Goal: Task Accomplishment & Management: Use online tool/utility

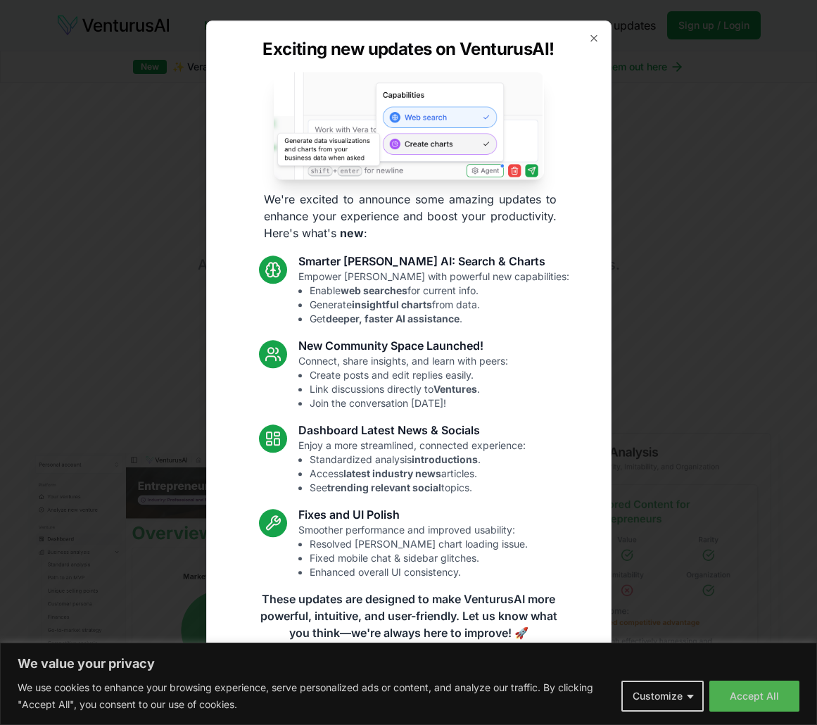
click at [600, 37] on div "Exciting new updates on VenturusAI! We're excited to announce some amazing upda…" at bounding box center [408, 361] width 405 height 683
click at [595, 37] on icon "button" at bounding box center [594, 38] width 6 height 6
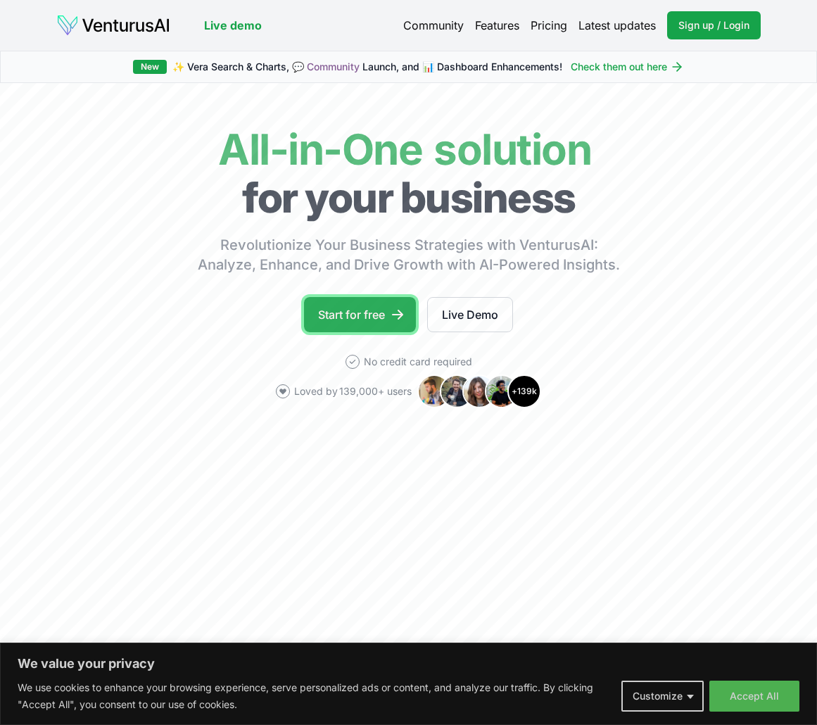
click at [343, 322] on link "Start for free" at bounding box center [360, 314] width 112 height 35
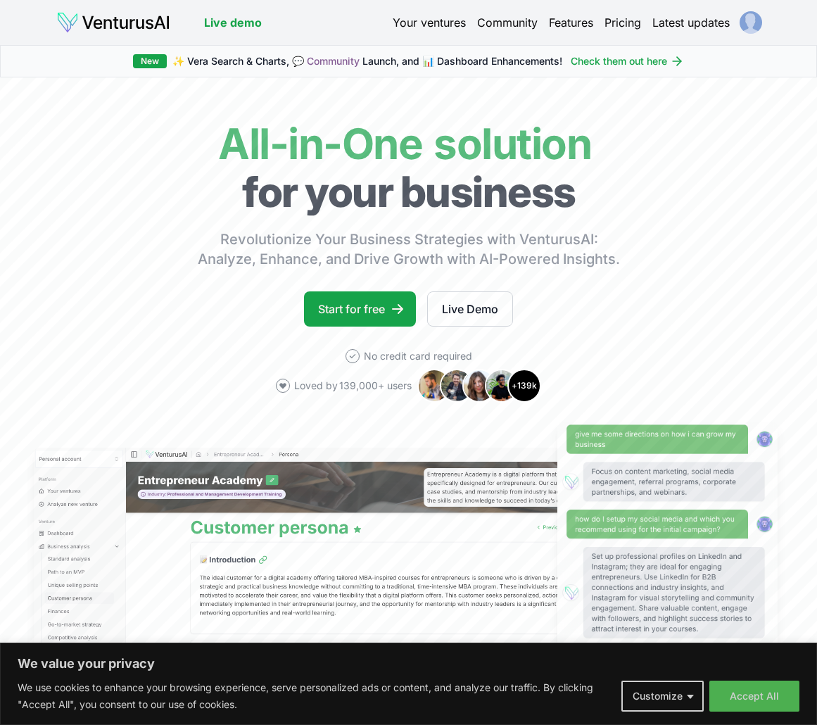
click at [431, 25] on link "Your ventures" at bounding box center [429, 22] width 73 height 17
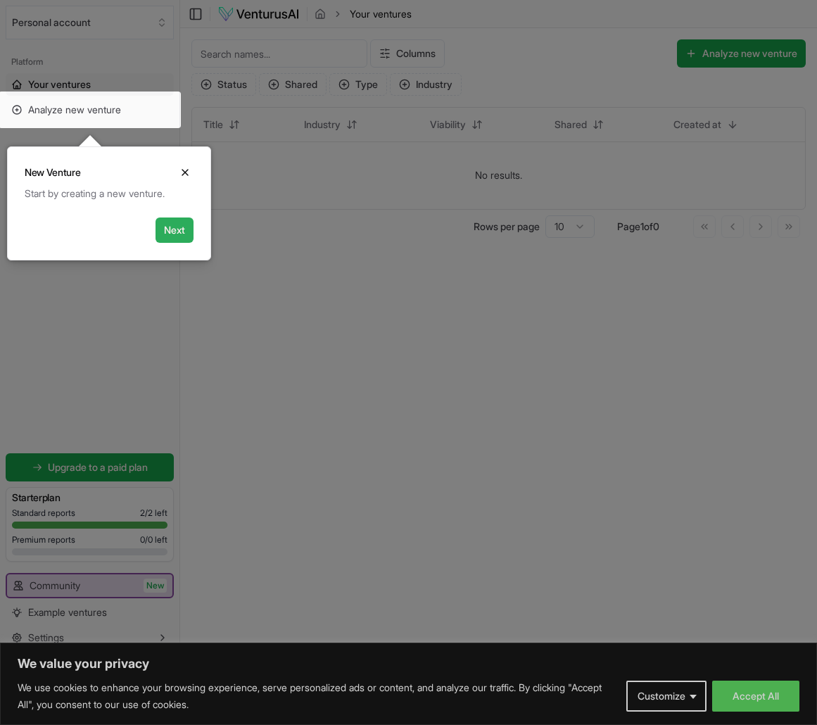
click at [170, 229] on button "Next" at bounding box center [175, 229] width 38 height 25
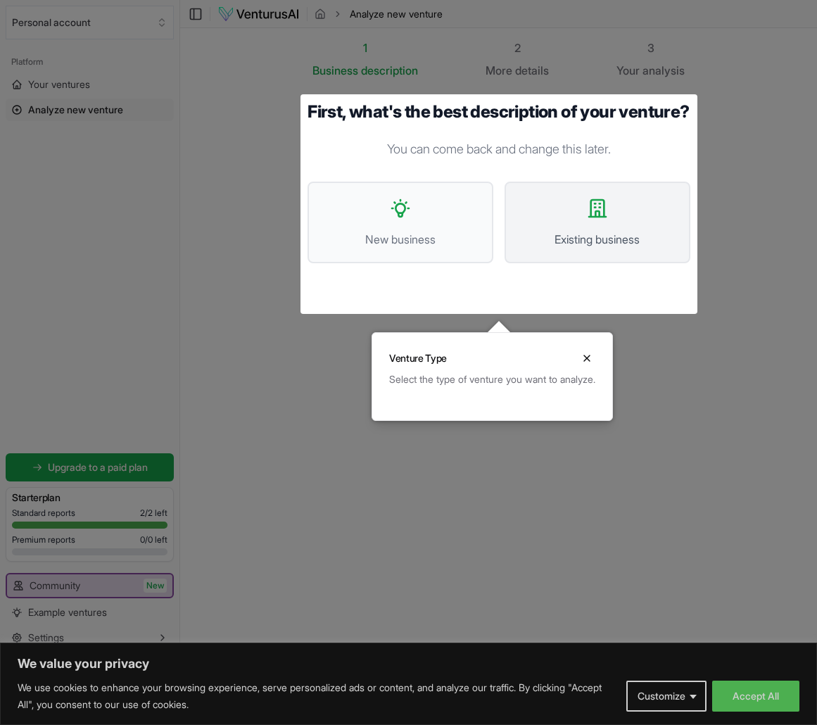
click at [529, 224] on button "Existing business" at bounding box center [598, 223] width 186 height 82
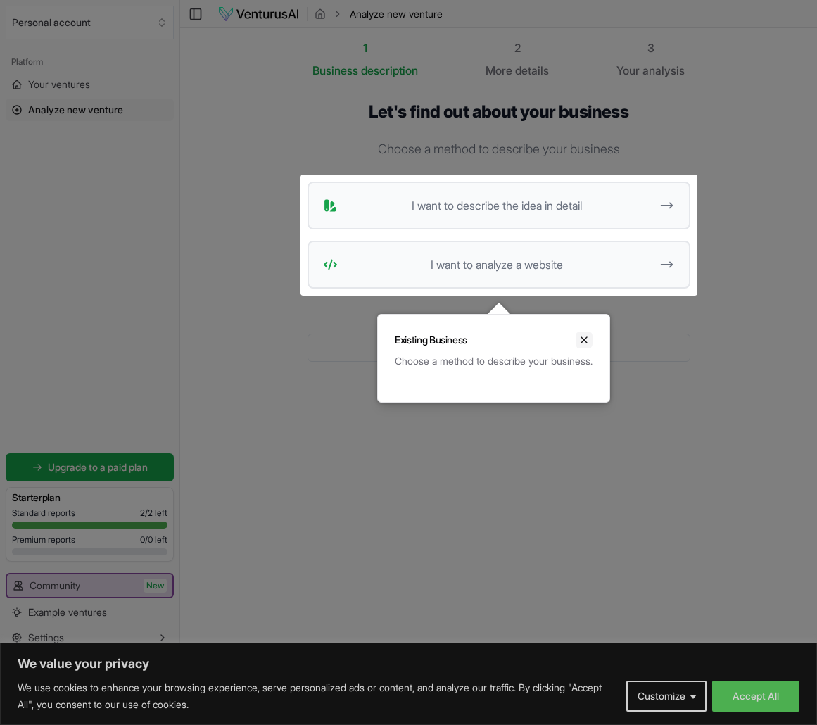
click at [590, 338] on icon "Close" at bounding box center [583, 339] width 11 height 11
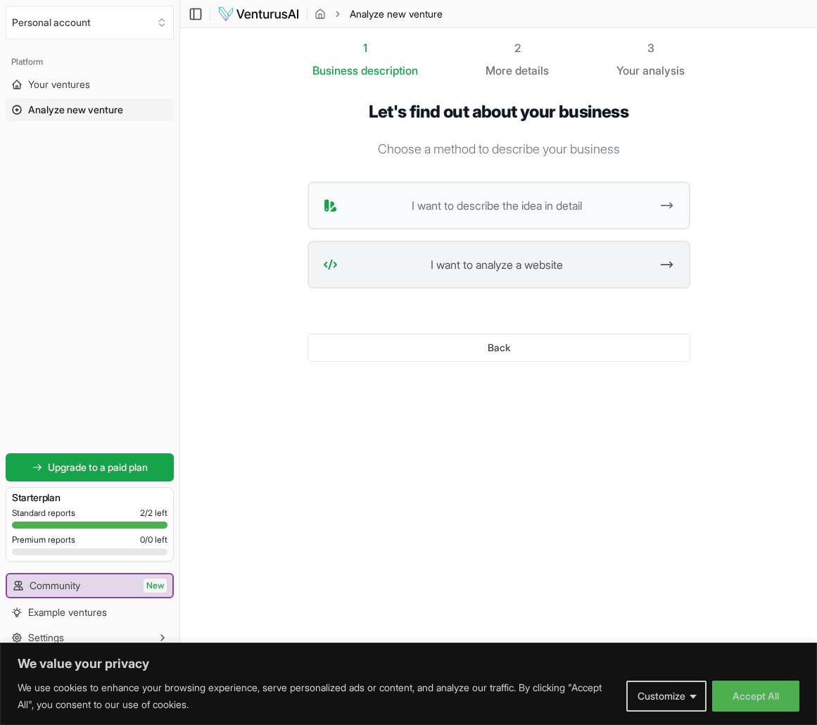
click at [477, 265] on span "I want to analyze a website" at bounding box center [497, 264] width 308 height 17
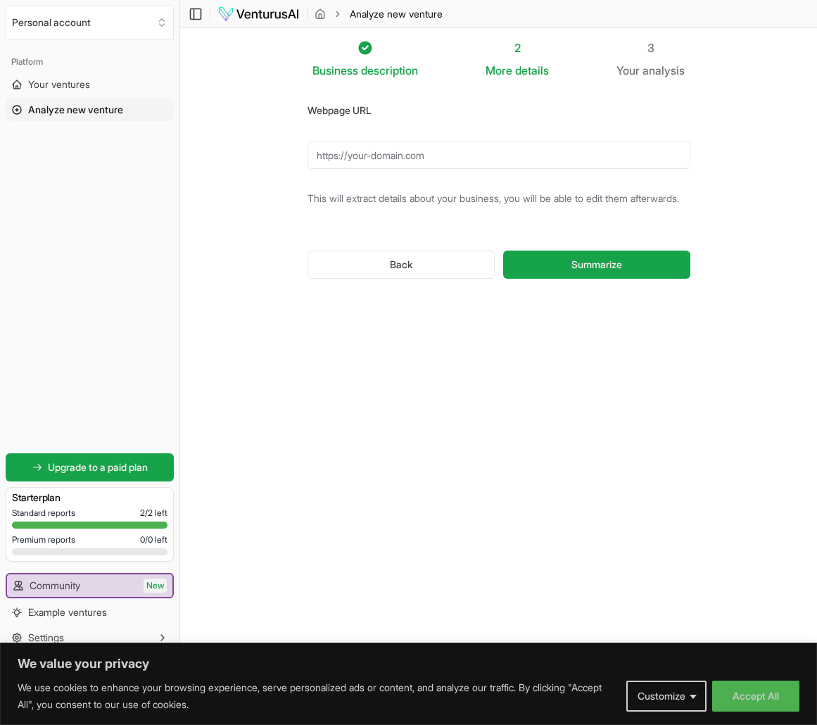
click at [410, 156] on input "Webpage URL" at bounding box center [498, 155] width 383 height 28
click at [544, 275] on button "Summarize" at bounding box center [596, 264] width 186 height 28
click at [317, 148] on input "www.kadimaintel.com" at bounding box center [498, 155] width 383 height 28
click at [512, 149] on input "https//:www.kadimaintel.com" at bounding box center [498, 155] width 383 height 28
click at [585, 272] on span "Summarize" at bounding box center [596, 265] width 51 height 14
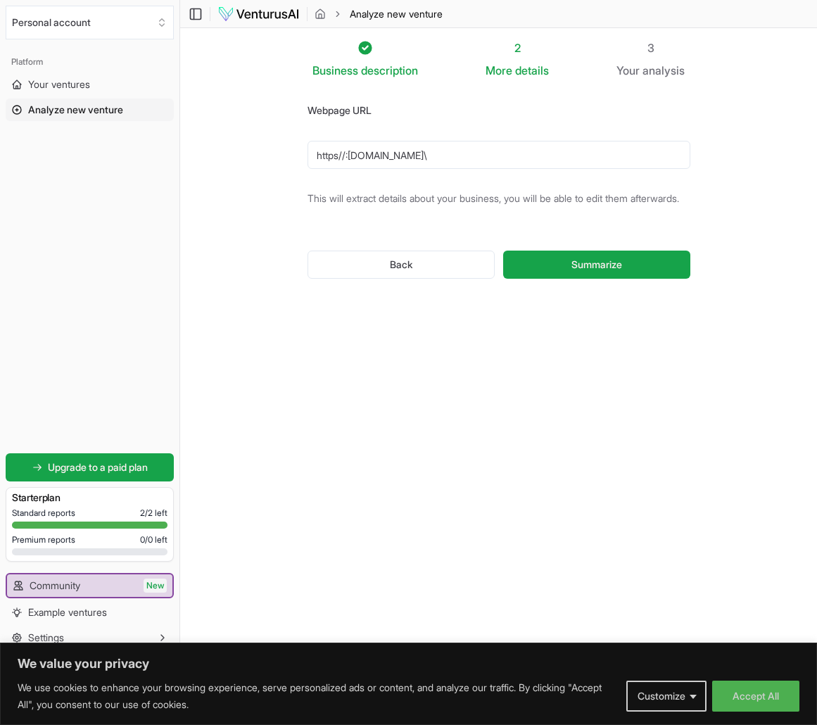
click at [346, 154] on input "https//:www.kadimaintel.com\" at bounding box center [498, 155] width 383 height 28
type input "https\\:www.kadimaintel.com\"
click at [310, 237] on form "Webpage URL https\\:www.kadimaintel.com\ This will extract details about your b…" at bounding box center [498, 201] width 383 height 200
click at [556, 273] on button "Summarize" at bounding box center [596, 264] width 186 height 28
drag, startPoint x: 474, startPoint y: 156, endPoint x: 298, endPoint y: 188, distance: 178.7
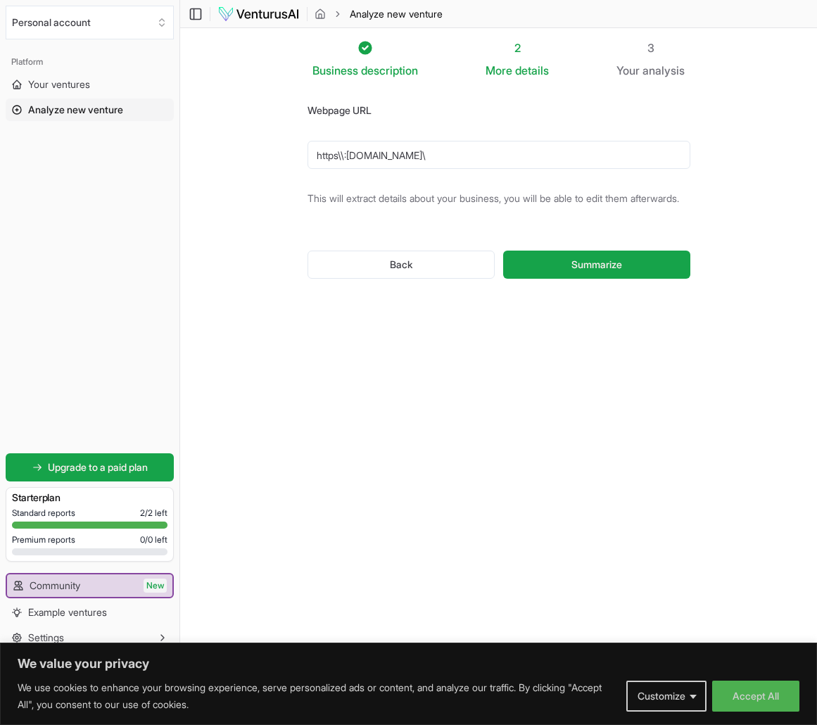
click at [298, 188] on div "Webpage URL https\\:www.kadimaintel.com\ This will extract details about your b…" at bounding box center [499, 201] width 428 height 245
paste input "https://www.kadimaintel.com/home"
type input "https://www.kadimaintel.com/home"
click at [552, 275] on button "Summarize" at bounding box center [596, 264] width 186 height 28
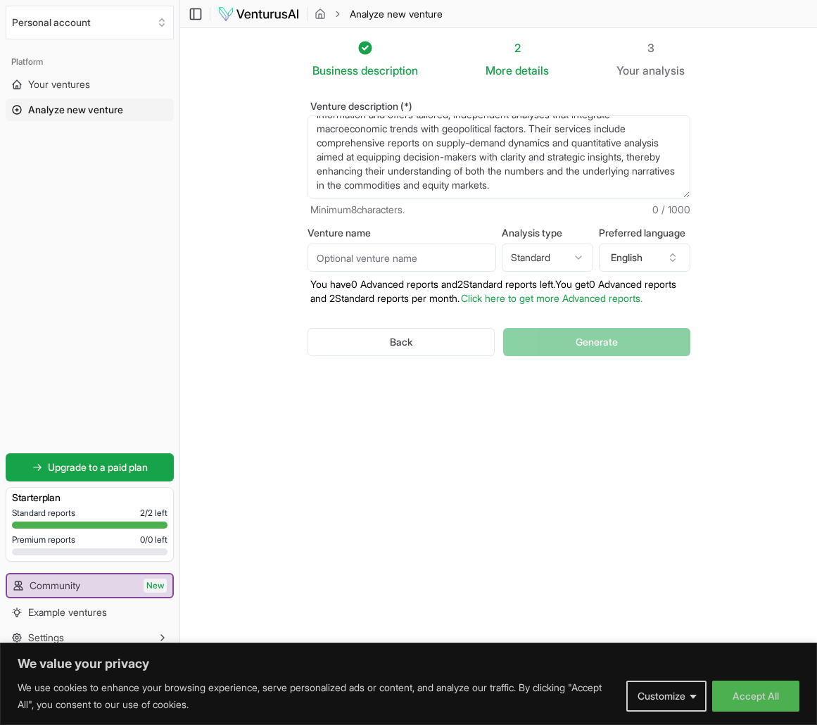
scroll to position [84, 0]
click at [434, 256] on input "Venture name" at bounding box center [401, 257] width 189 height 28
type input "Kadima Commodity Intelligence"
click at [534, 303] on link "Click here to get more Advanced reports." at bounding box center [552, 298] width 182 height 12
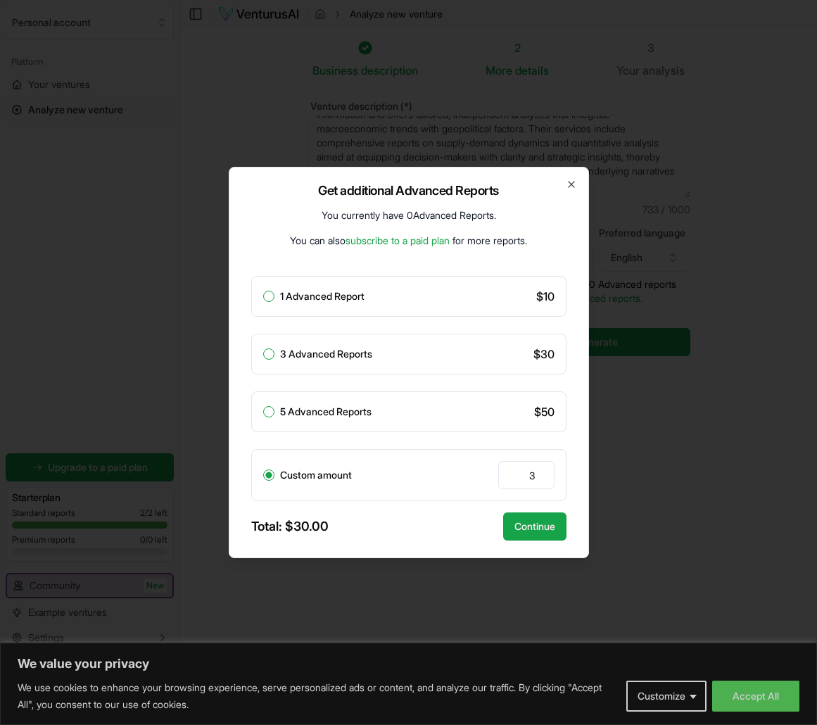
click at [566, 190] on div "Get additional Advanced Reports You currently have 0 Advanced Reports . You can…" at bounding box center [409, 362] width 360 height 391
click at [568, 188] on icon "button" at bounding box center [571, 184] width 11 height 11
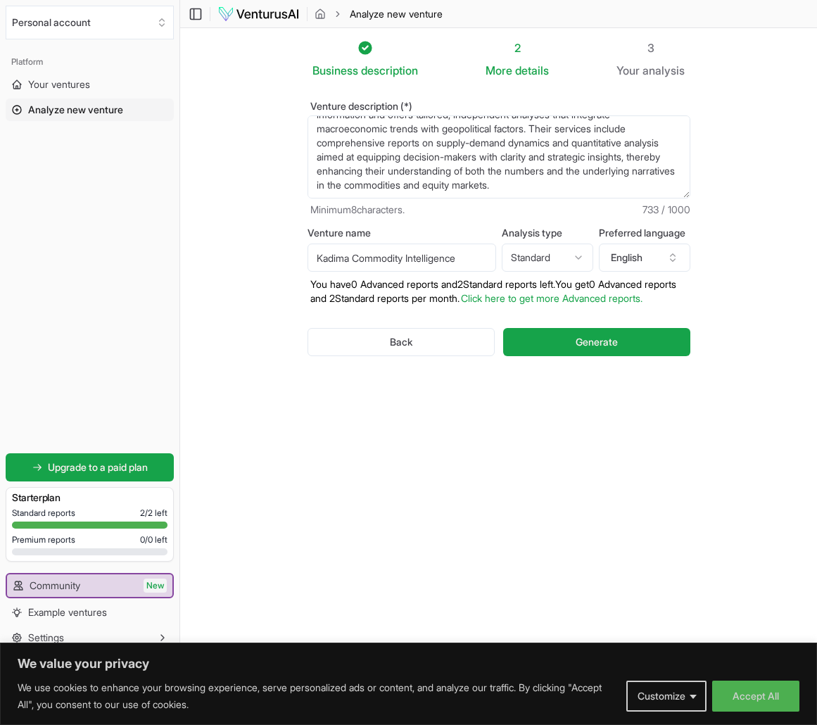
click at [576, 256] on html "We value your privacy We use cookies to enhance your browsing experience, serve…" at bounding box center [408, 362] width 817 height 725
click at [589, 349] on span "Generate" at bounding box center [597, 342] width 42 height 14
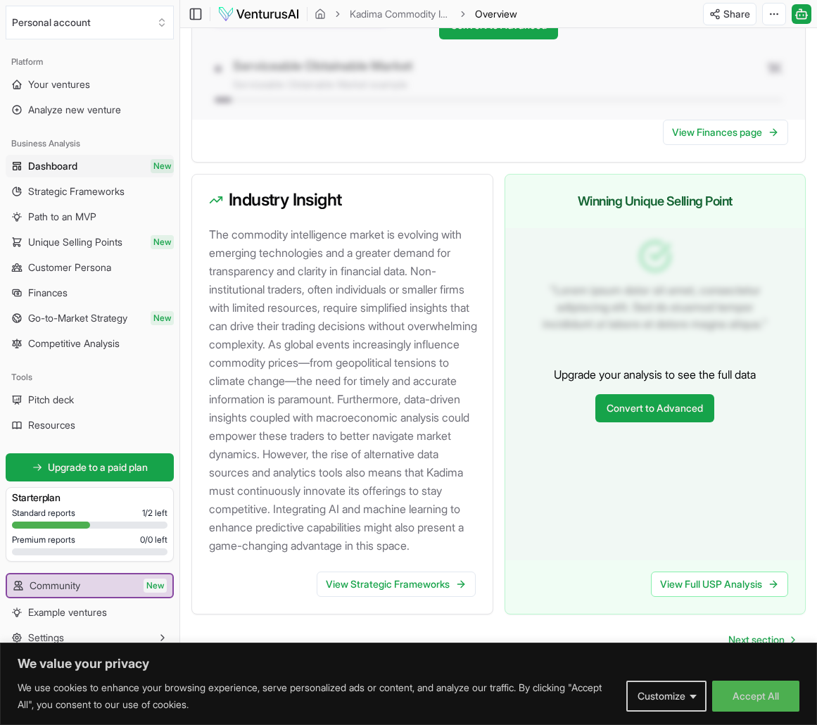
scroll to position [1423, 0]
click at [407, 581] on link "View Strategic Frameworks" at bounding box center [396, 583] width 159 height 25
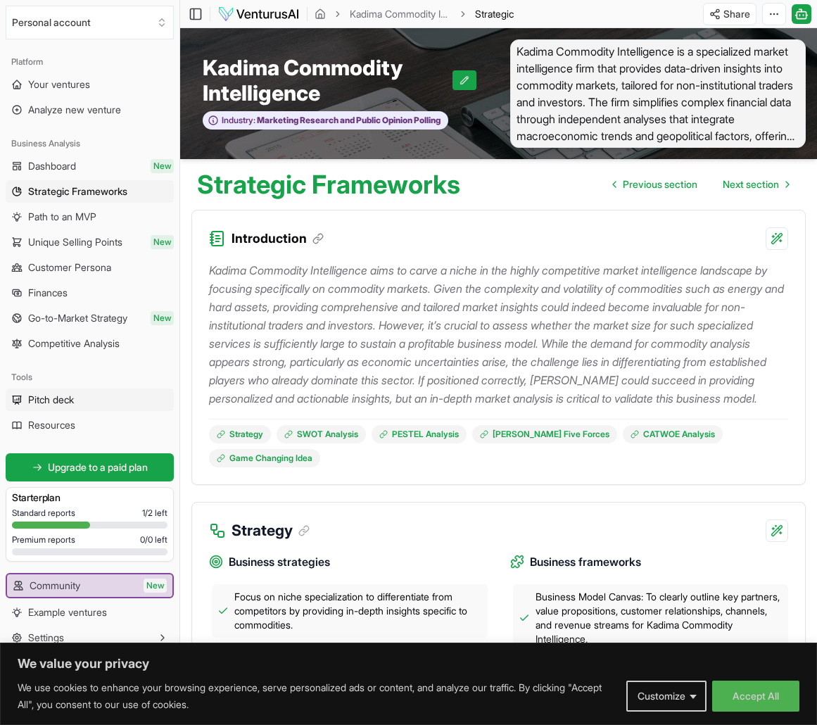
click at [106, 404] on link "Pitch deck" at bounding box center [90, 399] width 168 height 23
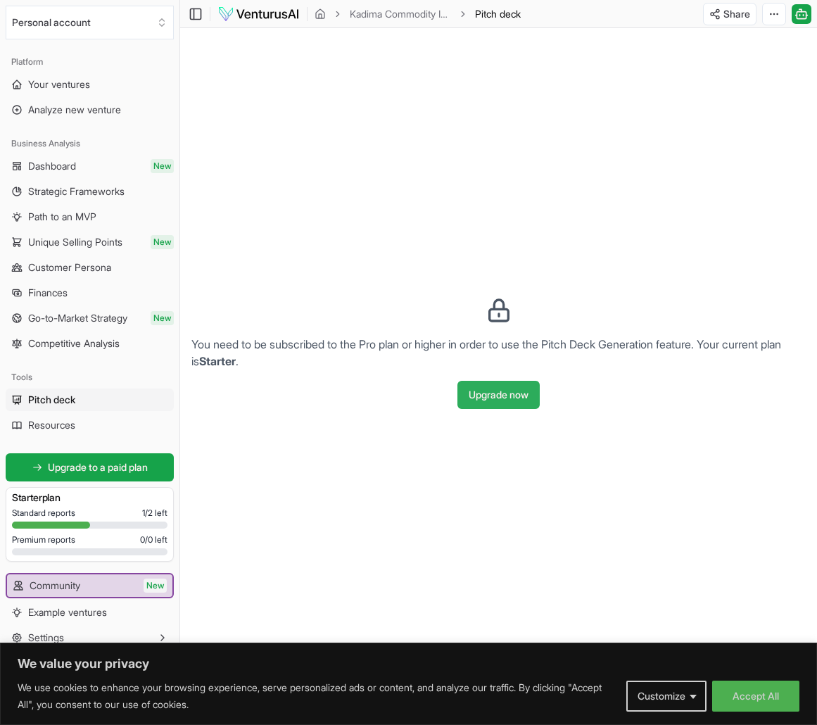
click at [485, 395] on button "Upgrade now" at bounding box center [498, 395] width 82 height 28
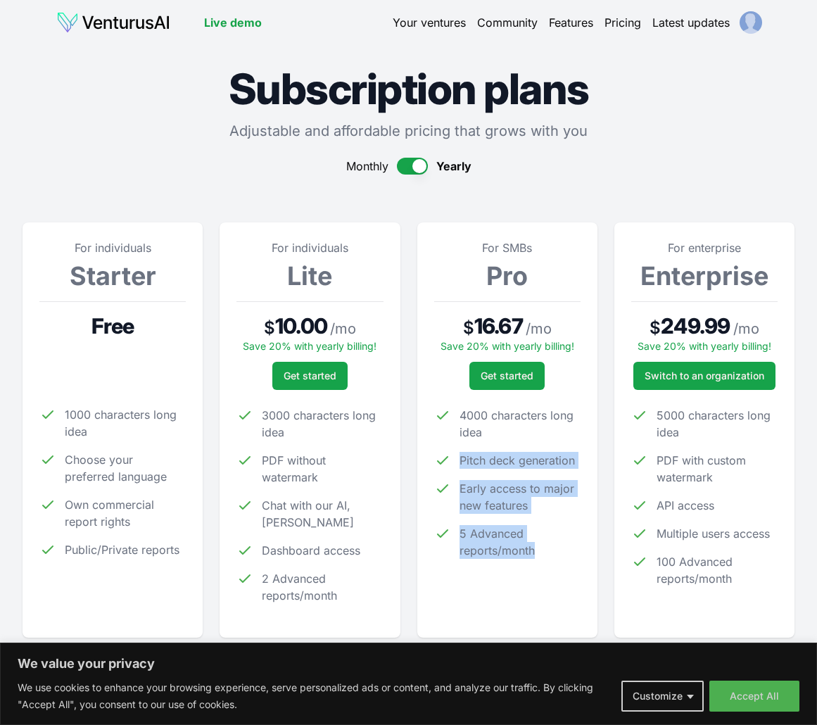
drag, startPoint x: 454, startPoint y: 459, endPoint x: 561, endPoint y: 547, distance: 138.6
click at [561, 547] on ul "4000 characters long idea Pitch deck generation Early access to major new featu…" at bounding box center [507, 483] width 146 height 152
click at [521, 515] on ul "4000 characters long idea Pitch deck generation Early access to major new featu…" at bounding box center [507, 483] width 146 height 152
drag, startPoint x: 534, startPoint y: 507, endPoint x: 455, endPoint y: 421, distance: 116.5
click at [448, 412] on ul "4000 characters long idea Pitch deck generation Early access to major new featu…" at bounding box center [507, 483] width 146 height 152
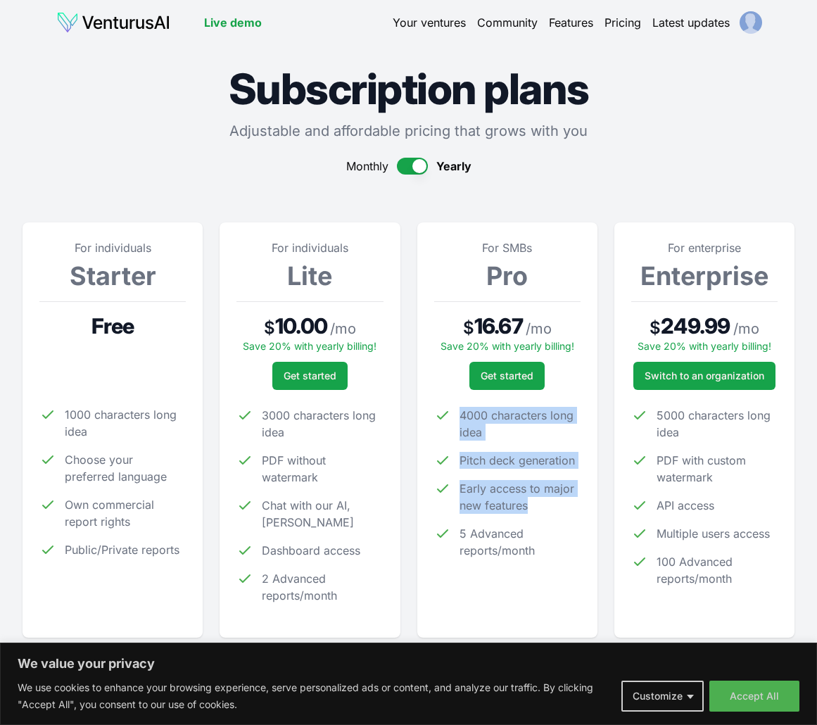
click at [474, 437] on span "4000 characters long idea" at bounding box center [519, 424] width 121 height 34
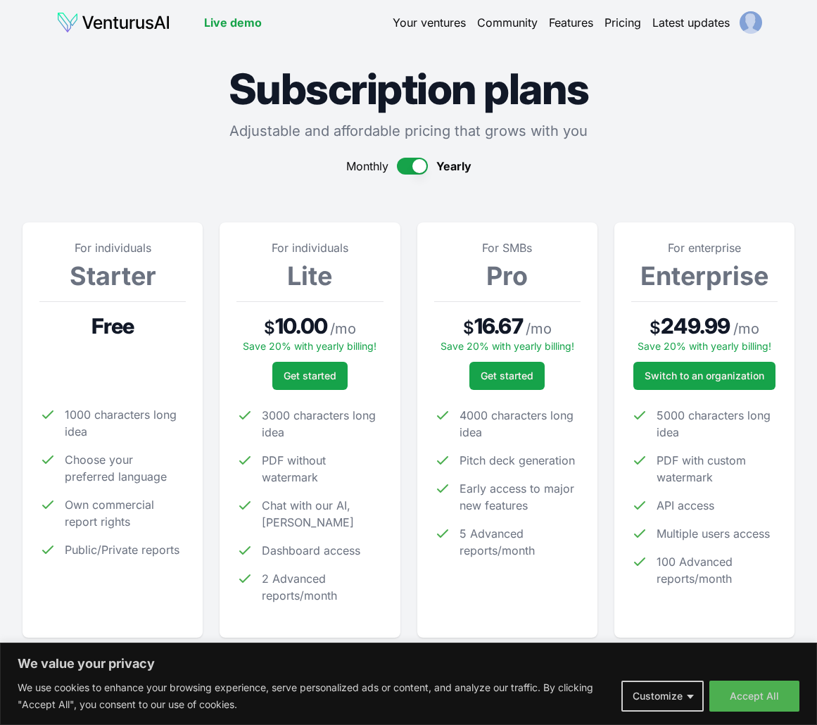
click at [424, 169] on button "button" at bounding box center [412, 166] width 31 height 17
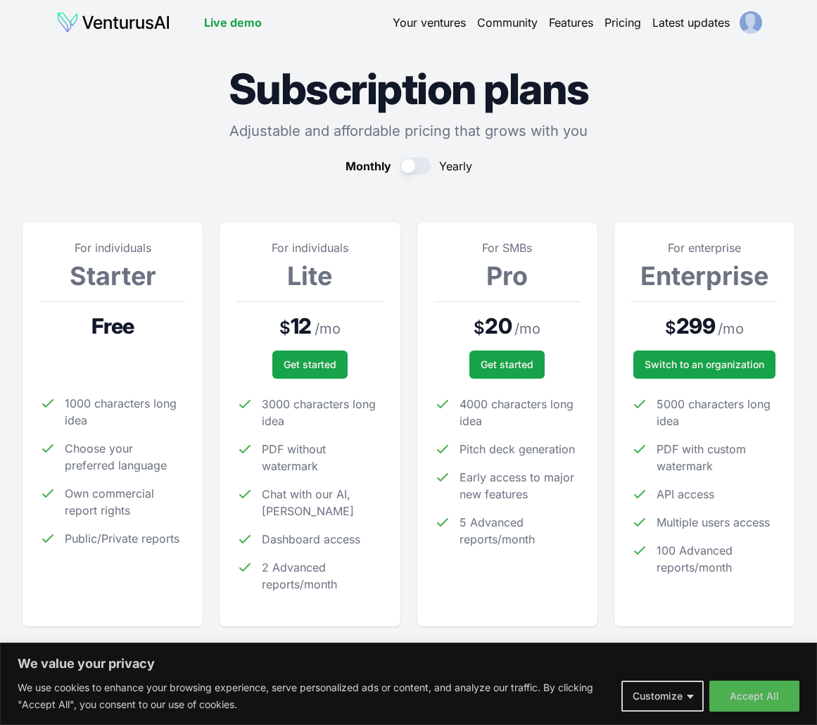
click at [424, 169] on button "button" at bounding box center [415, 166] width 31 height 17
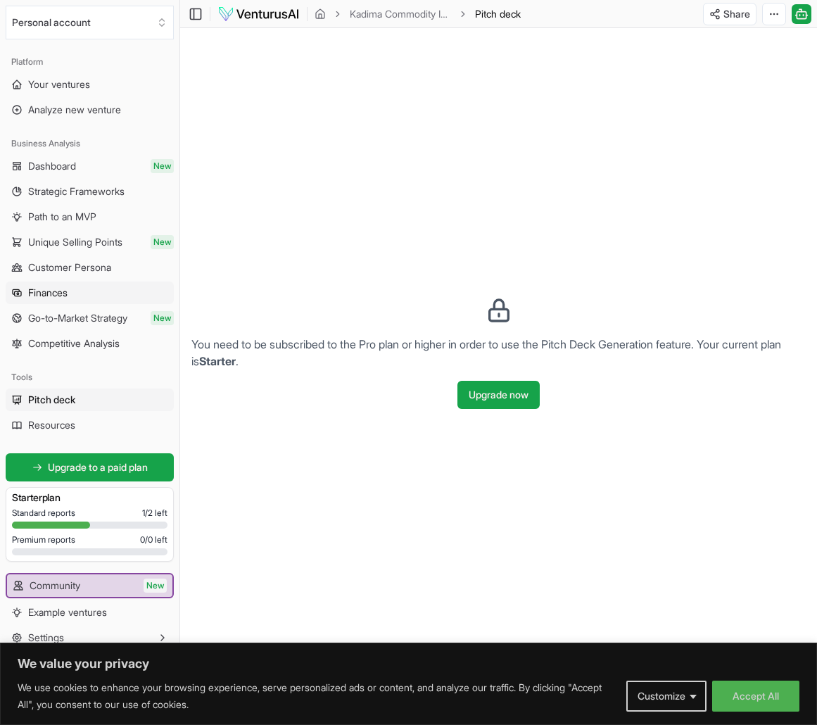
click at [58, 300] on link "Finances" at bounding box center [90, 292] width 168 height 23
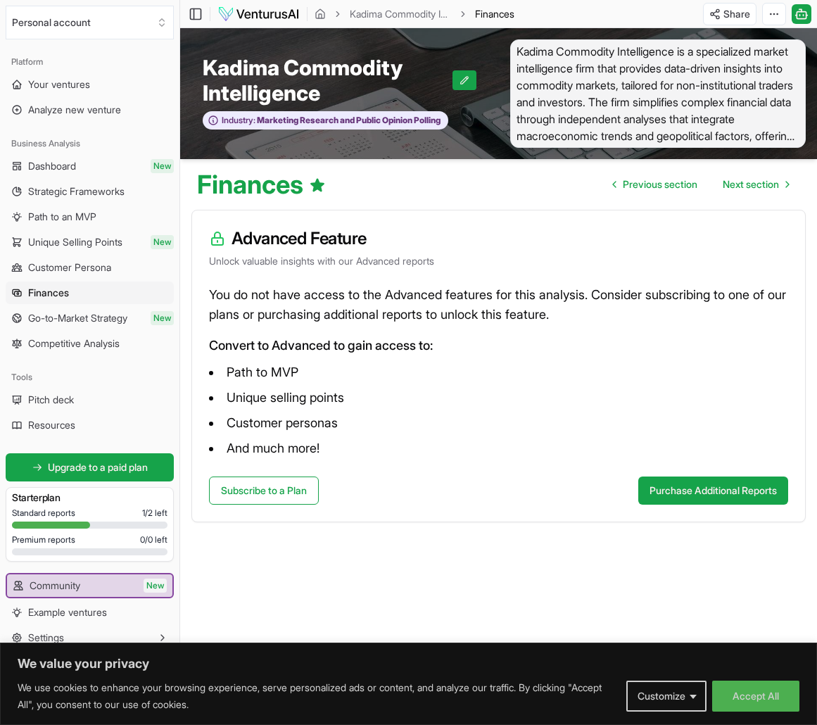
scroll to position [1, 0]
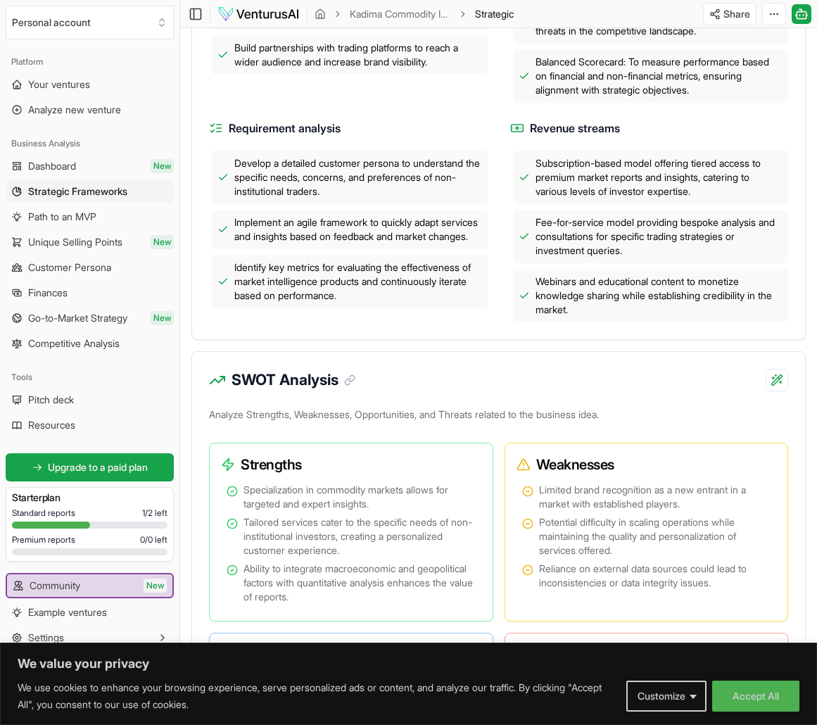
scroll to position [668, 0]
click at [25, 210] on link "Path to an MVP" at bounding box center [90, 216] width 168 height 23
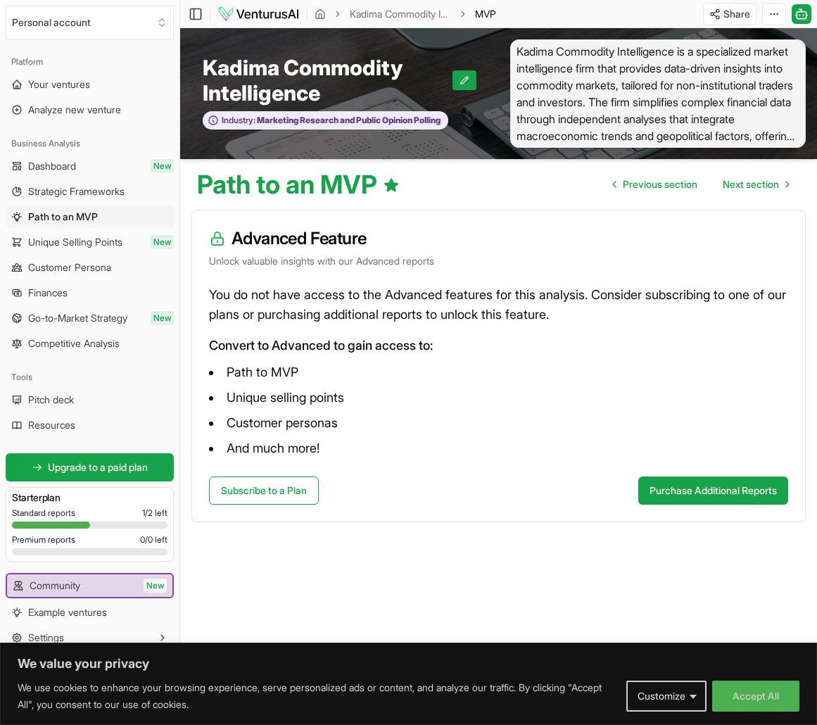
scroll to position [1, 0]
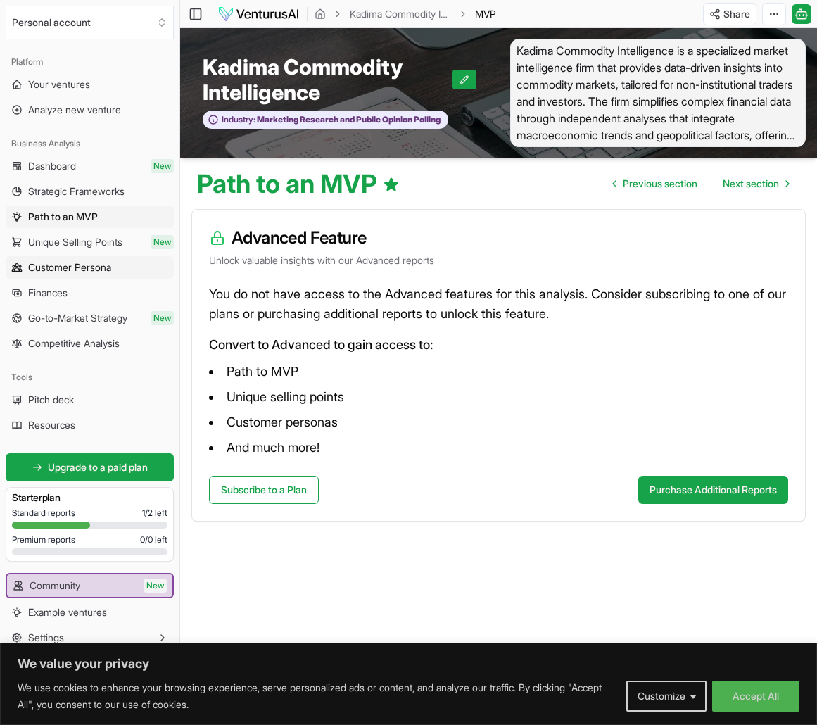
click at [58, 274] on span "Customer Persona" at bounding box center [69, 267] width 83 height 14
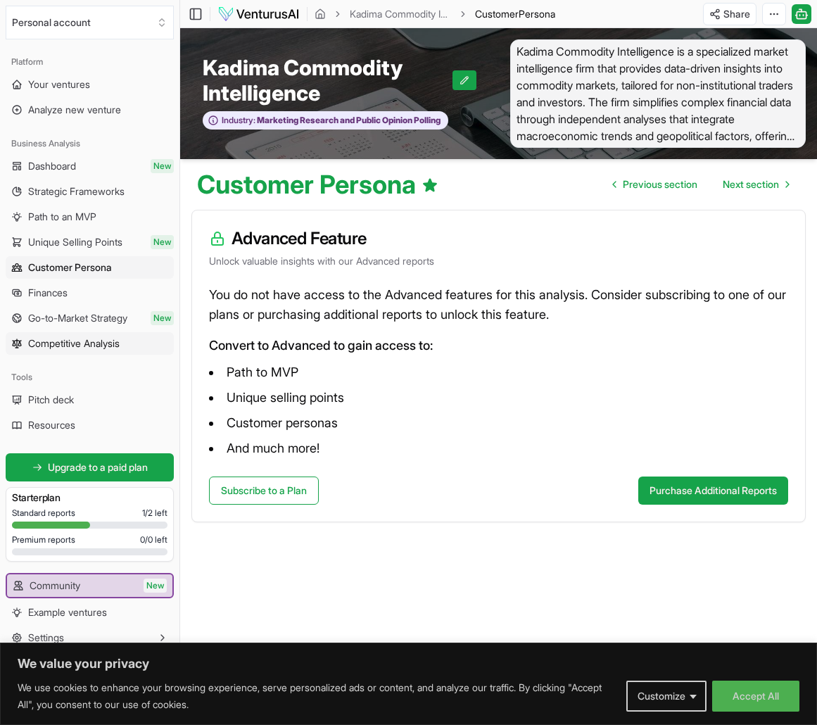
click at [120, 341] on span "Competitive Analysis" at bounding box center [73, 343] width 91 height 14
click at [75, 426] on span "Resources" at bounding box center [51, 425] width 47 height 14
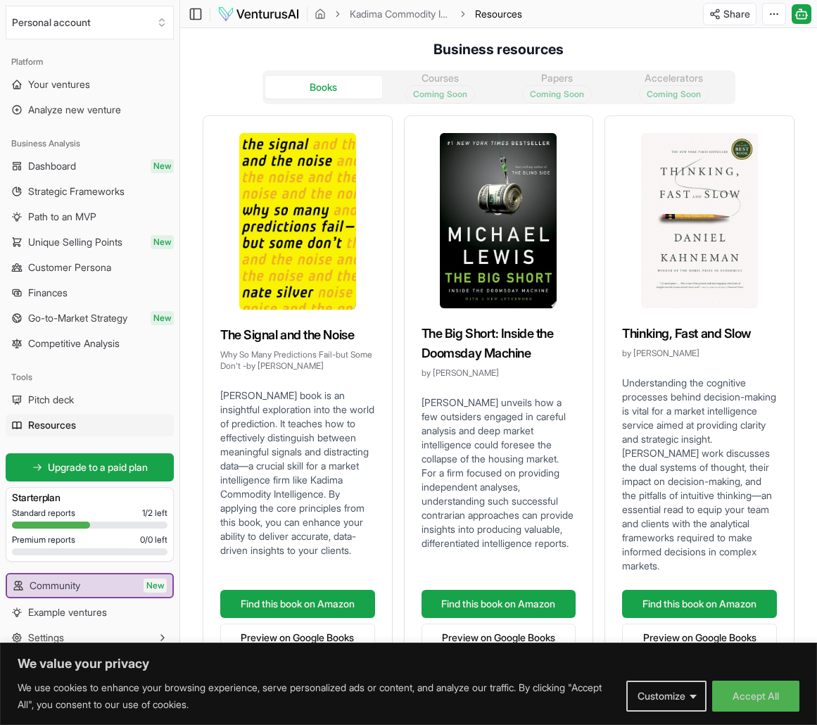
click at [433, 78] on div "Books Courses Coming Soon Papers Coming Soon Accelerators Coming Soon" at bounding box center [498, 87] width 473 height 34
click at [64, 87] on span "Your ventures" at bounding box center [59, 84] width 62 height 14
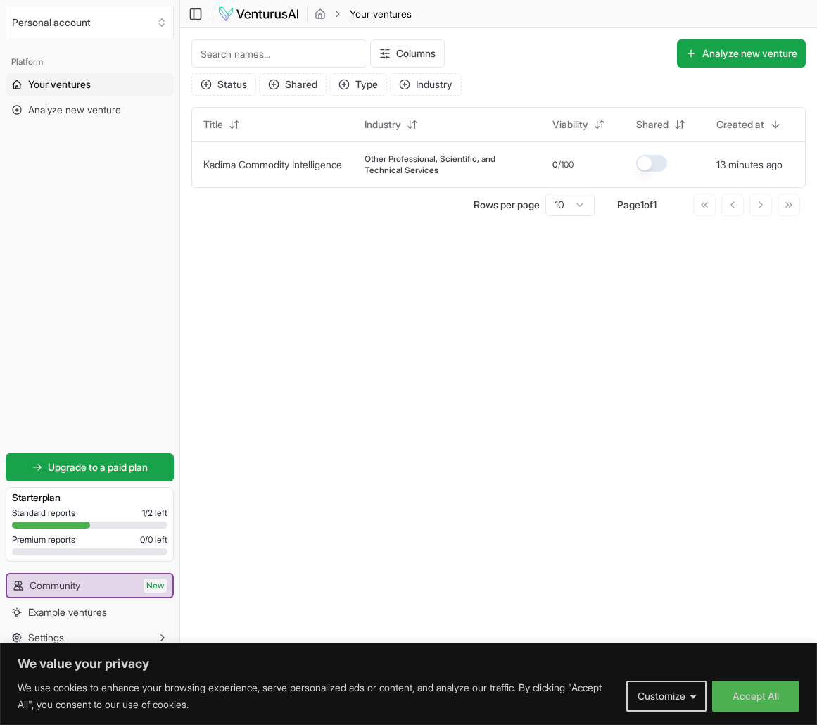
click at [347, 62] on input at bounding box center [279, 53] width 176 height 28
click at [692, 53] on icon at bounding box center [690, 53] width 11 height 11
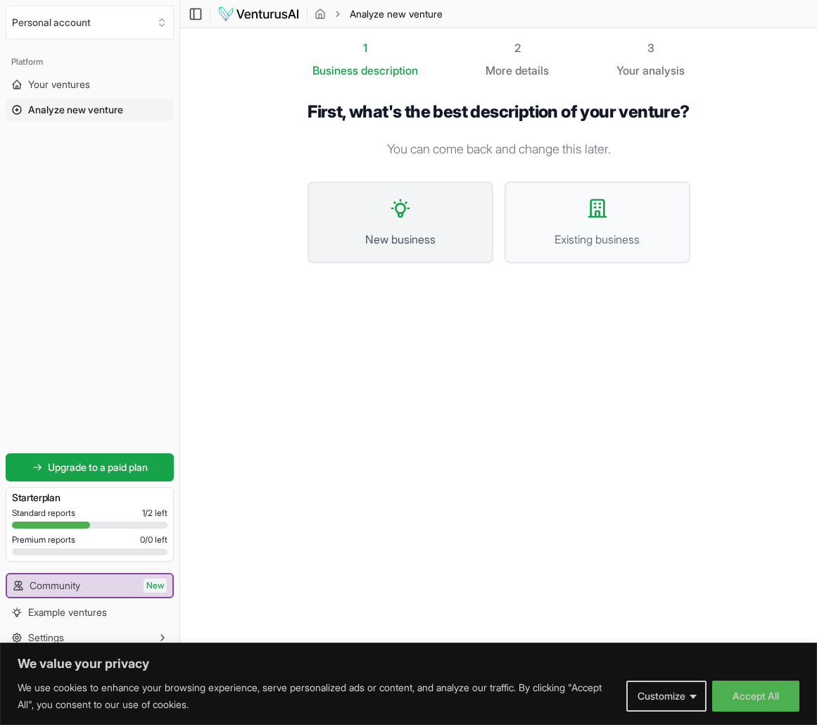
click at [424, 246] on button "New business" at bounding box center [400, 223] width 186 height 82
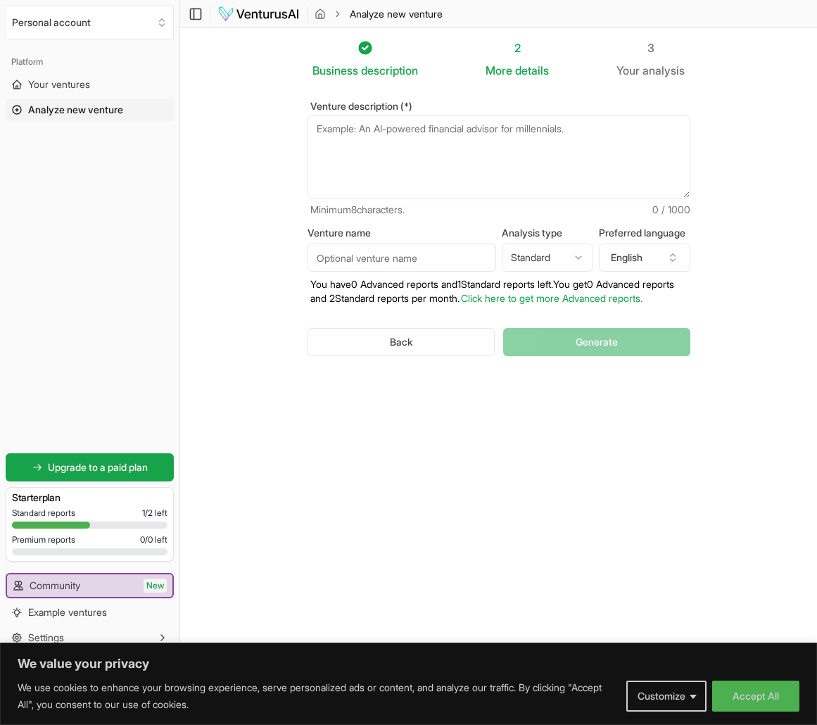
click at [380, 156] on textarea "Venture description (*)" at bounding box center [498, 156] width 383 height 83
type textarea "S"
type textarea "B"
type textarea "M"
type textarea "S"
